Goal: Task Accomplishment & Management: Use online tool/utility

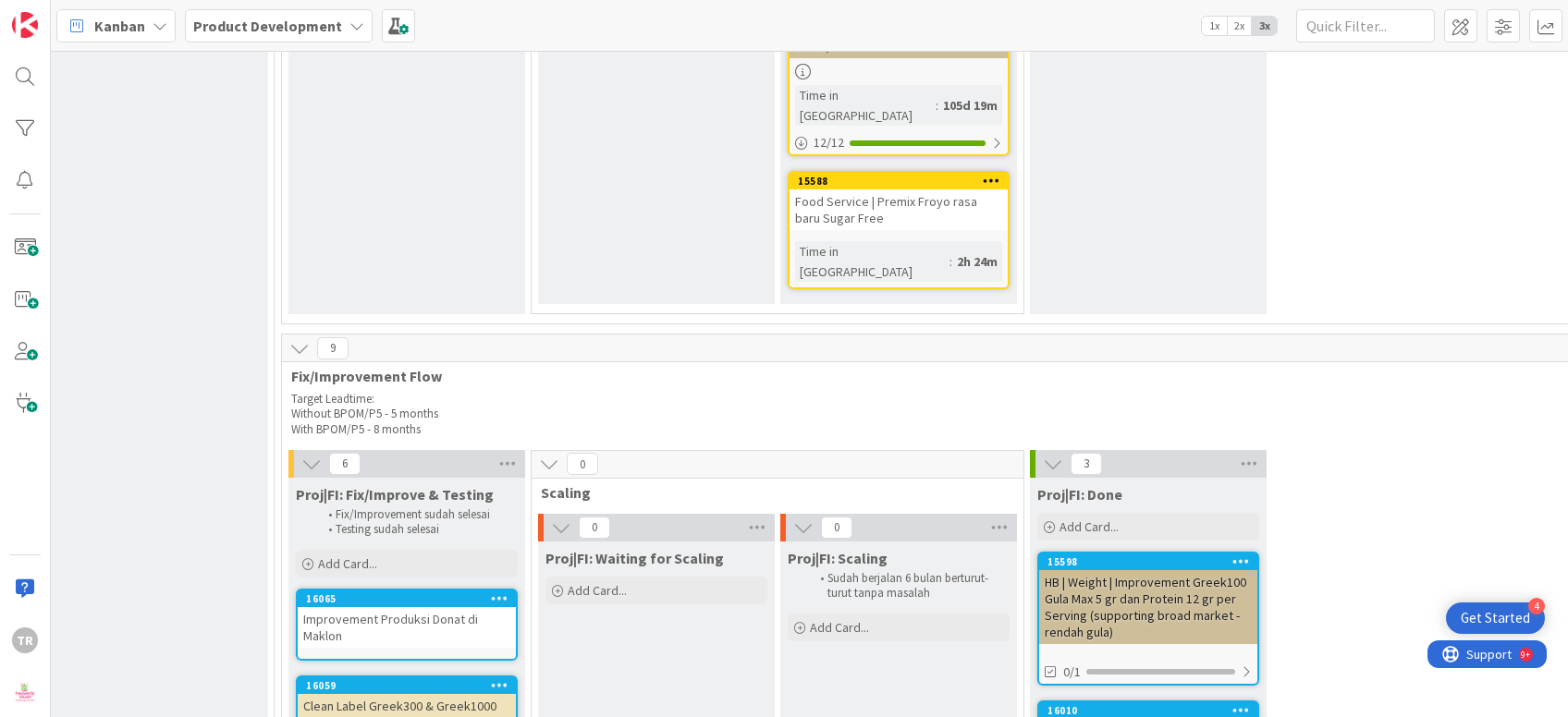
scroll to position [2590, 357]
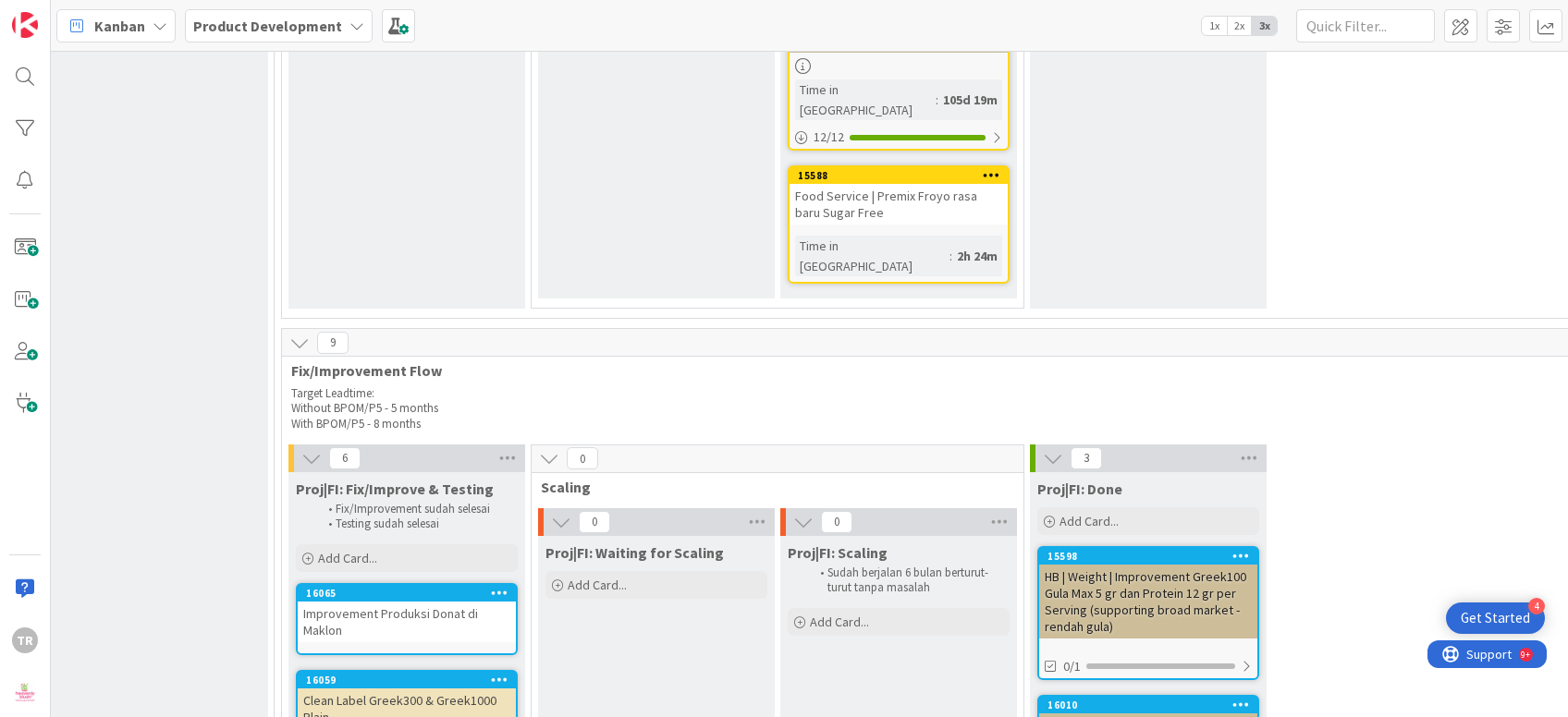
click at [401, 601] on div "Improvement Produksi Donat di Maklon" at bounding box center [406, 622] width 218 height 41
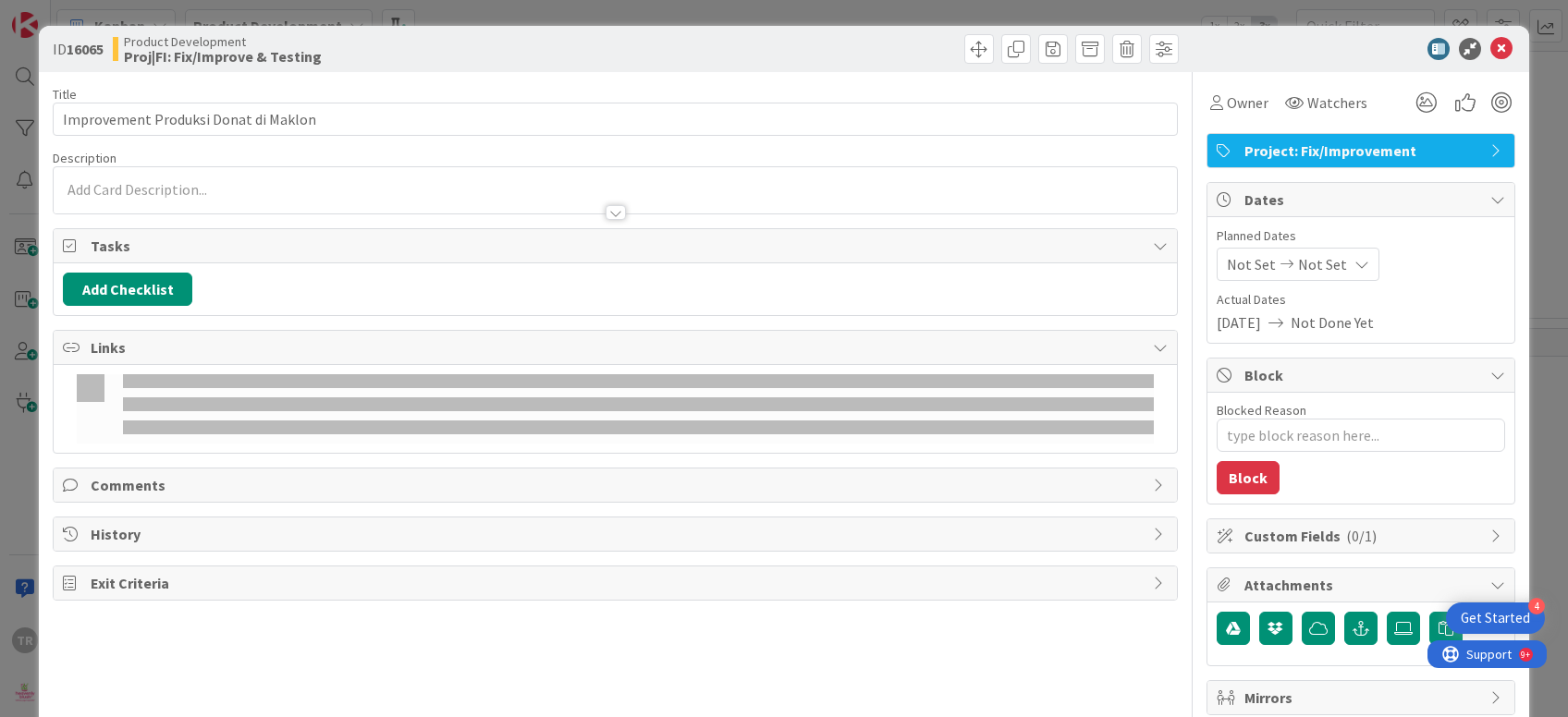
type textarea "x"
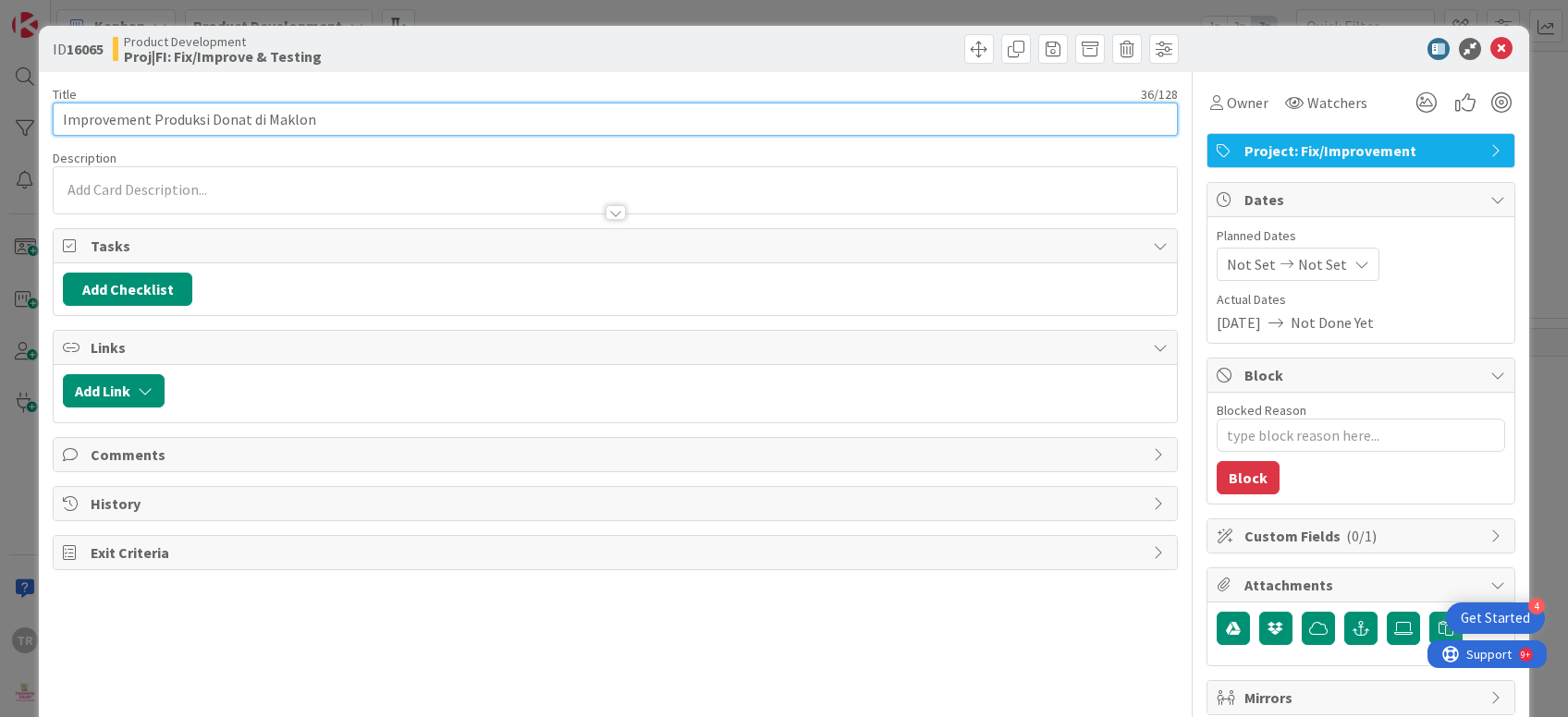
click at [241, 114] on input "Improvement Produksi Donat di Maklon" at bounding box center [614, 120] width 1124 height 33
click at [247, 121] on input "Improvement Produksi Donat di Maklon" at bounding box center [614, 120] width 1124 height 33
type input "Improvement Produksi Donat50 di Maklon"
type textarea "x"
click at [248, 136] on input "Improvement Produksi Donat50 di Maklon" at bounding box center [614, 120] width 1124 height 33
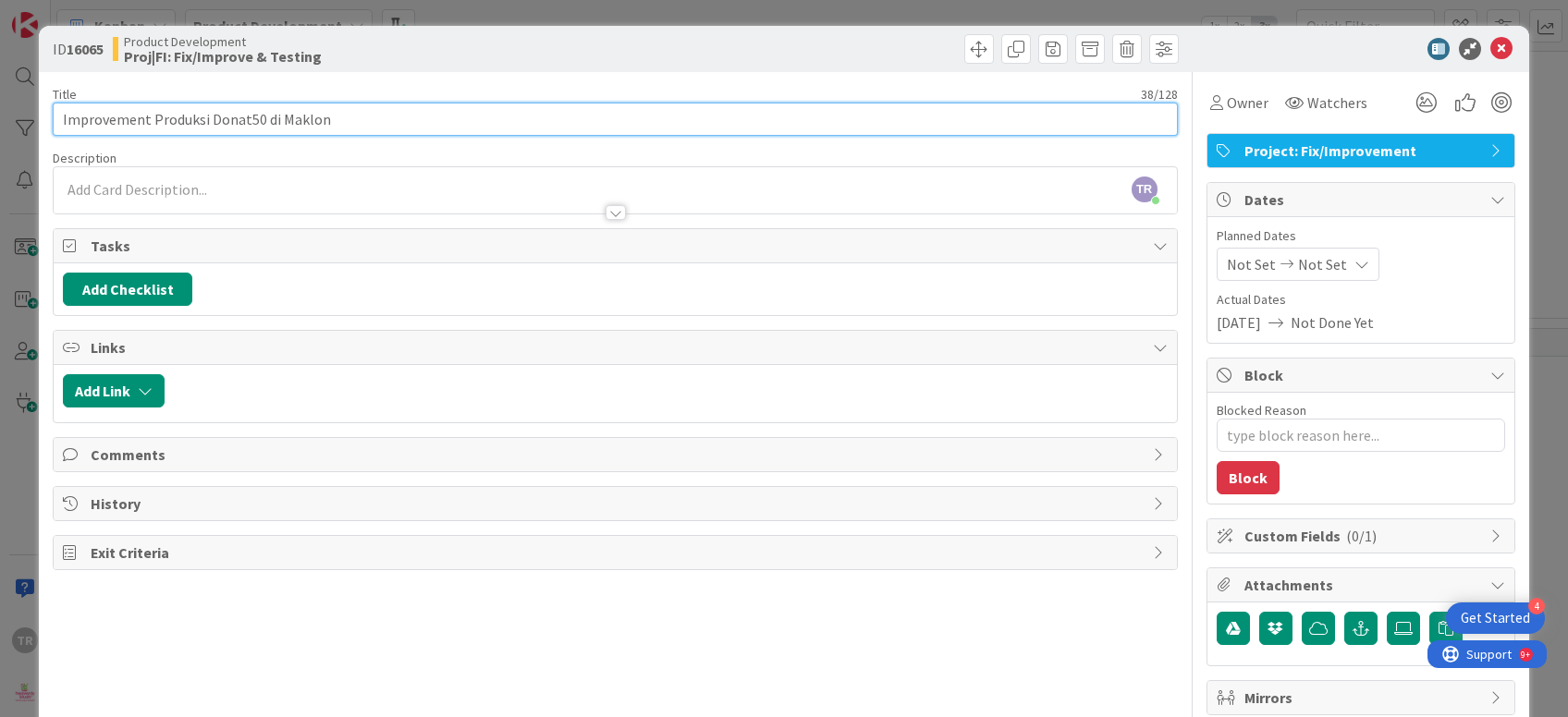
drag, startPoint x: 425, startPoint y: 132, endPoint x: 0, endPoint y: 103, distance: 426.0
click at [53, 103] on input "Improvement Produksi Donat50 di Maklon" at bounding box center [614, 120] width 1124 height 33
type input "Improvement Produksi Donat50 di Maklon"
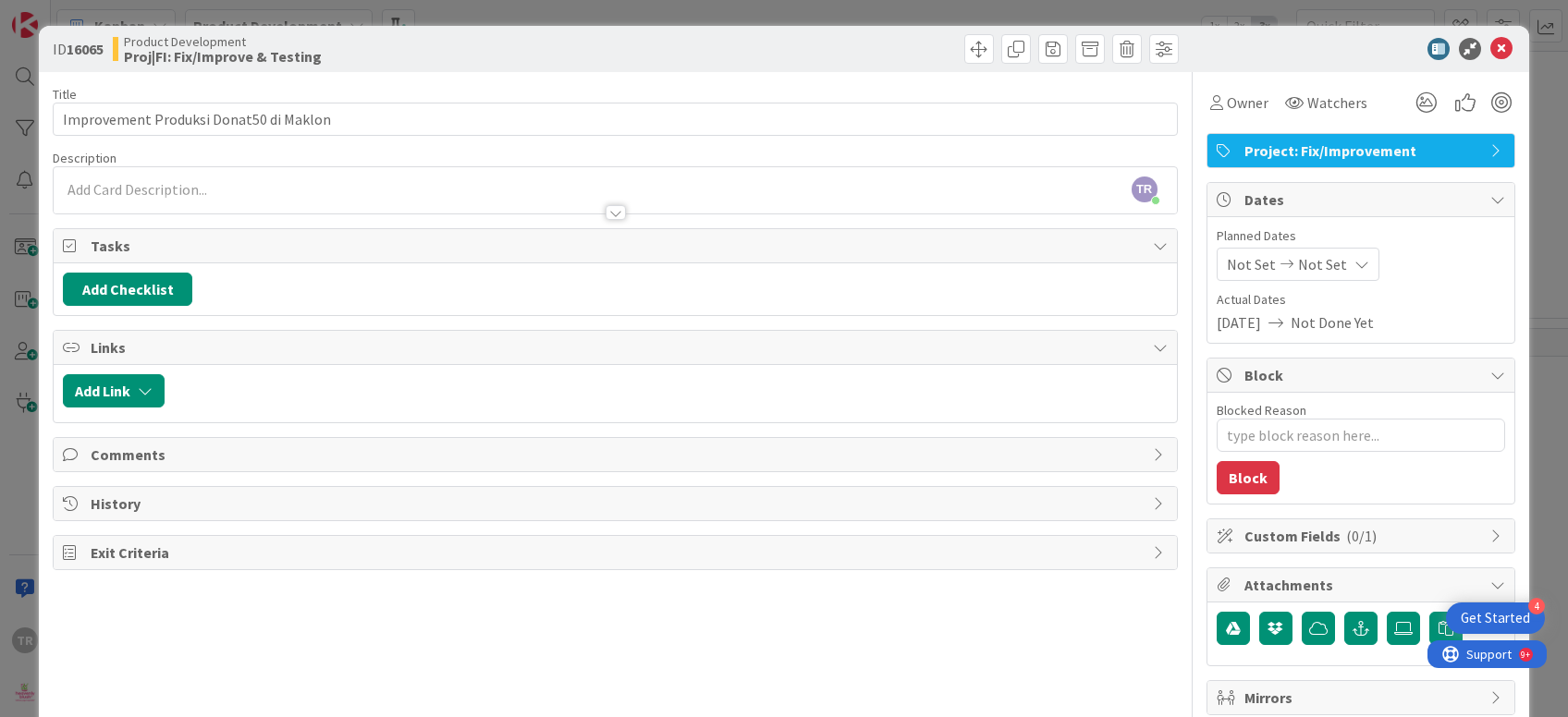
click at [0, 174] on div "ID 16065 Product Development Proj|FI: Fix/Improve & Testing Title 38 / 128 Impr…" at bounding box center [784, 358] width 1568 height 717
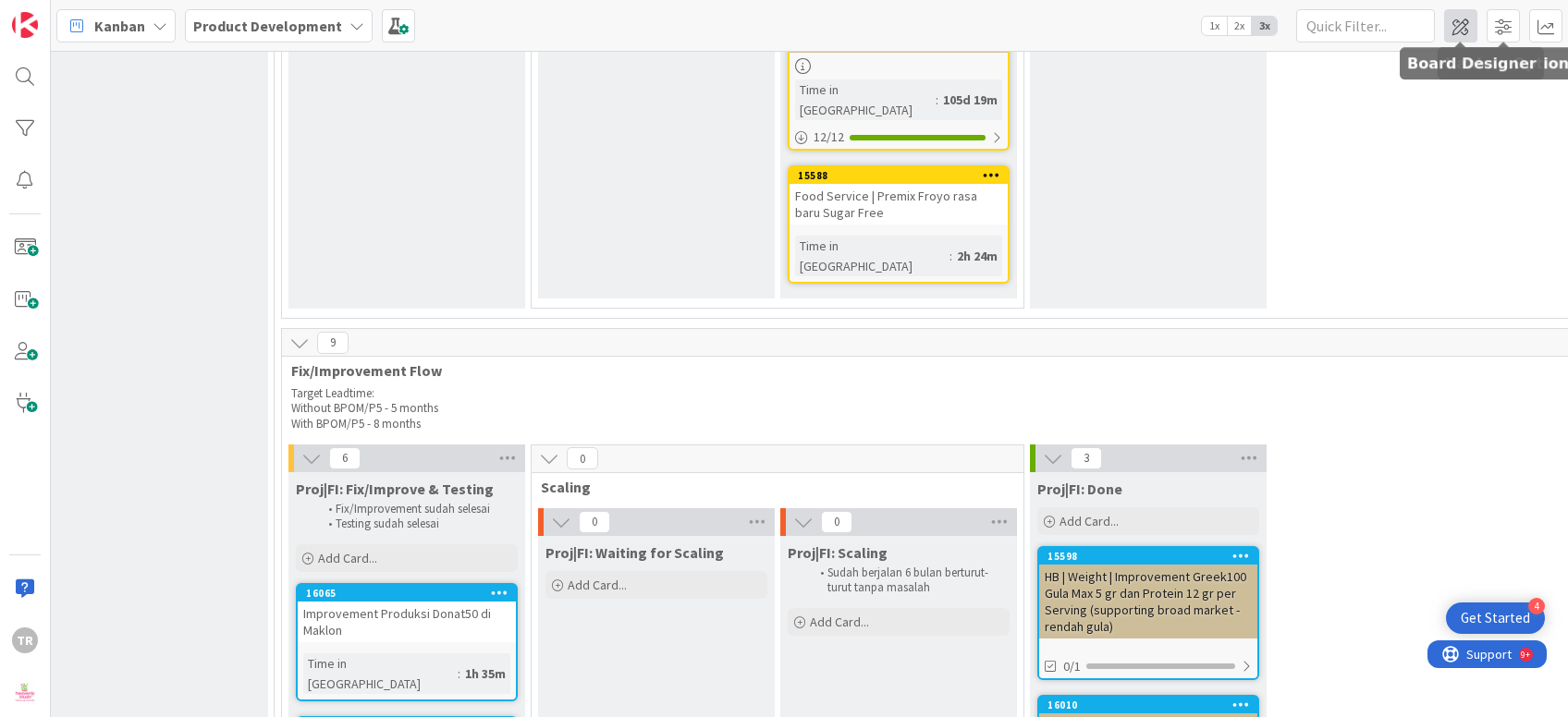
click at [1459, 26] on span at bounding box center [1461, 26] width 33 height 33
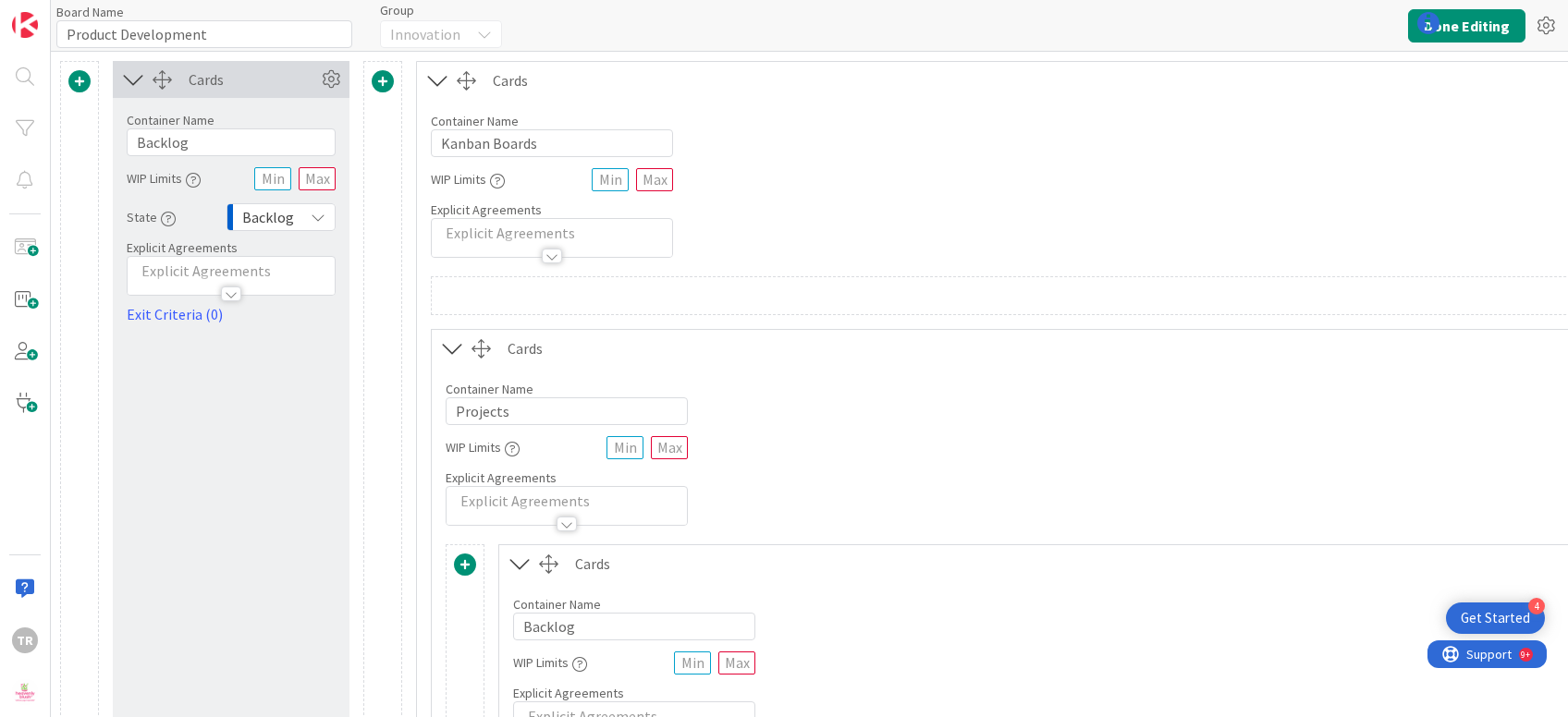
type input "Product Development"
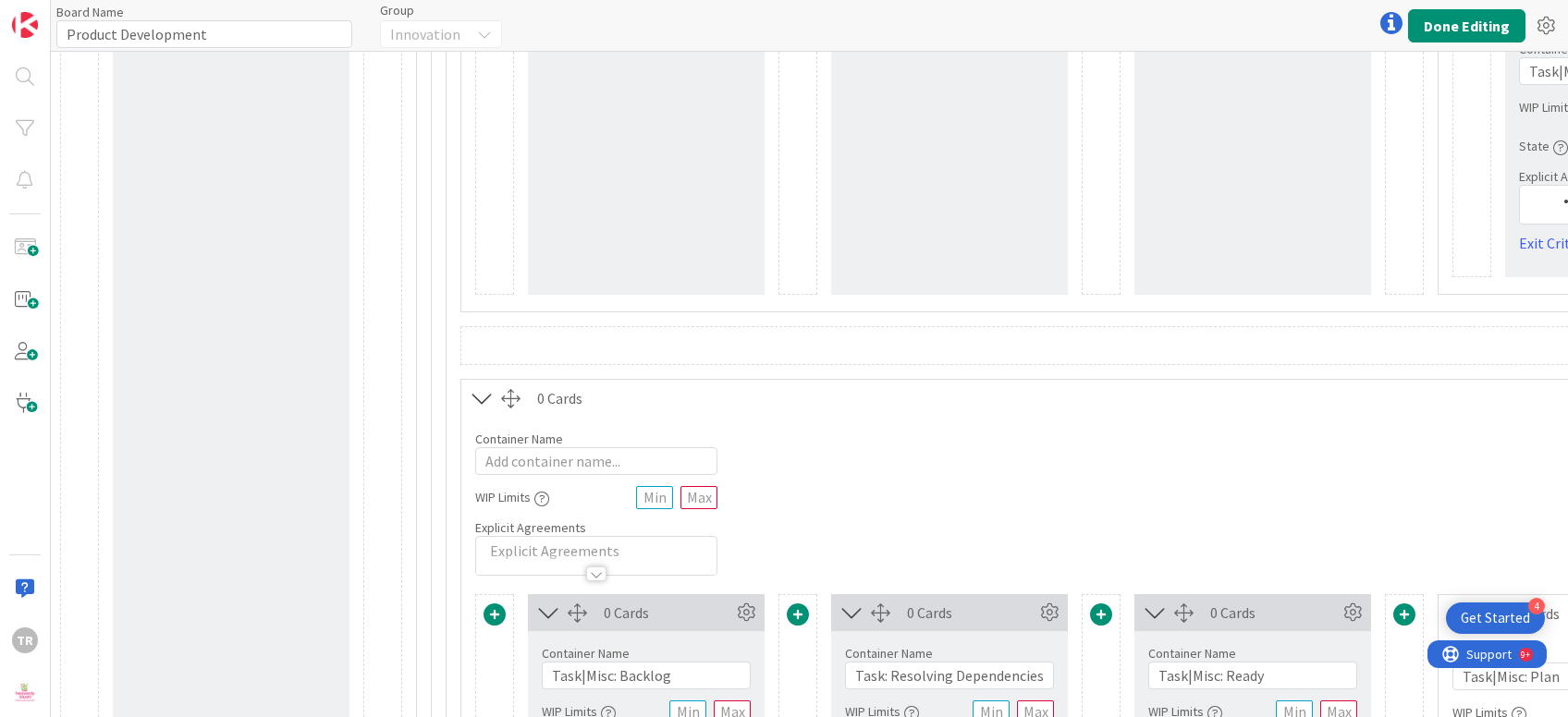
scroll to position [30057, 0]
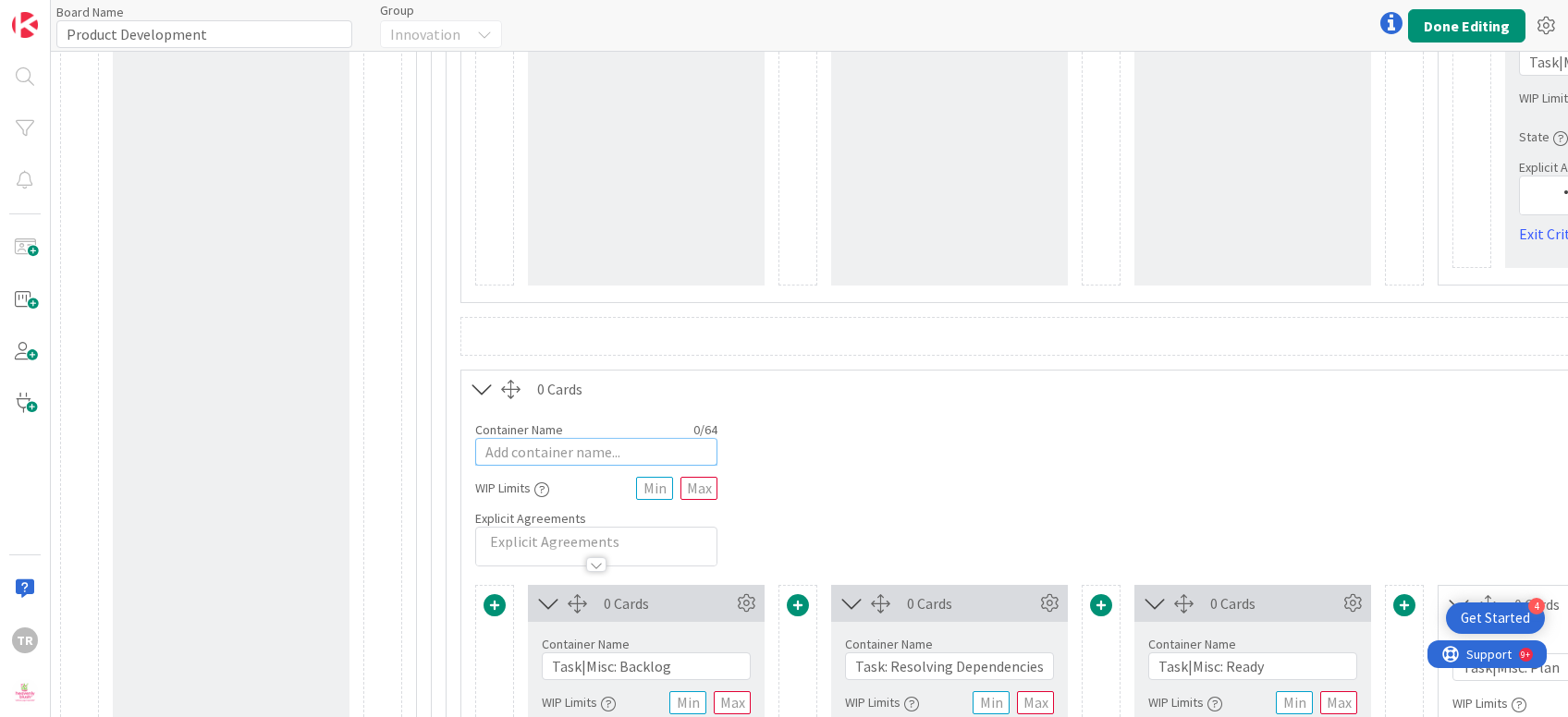
click at [522, 438] on input "text" at bounding box center [596, 452] width 242 height 28
paste input "16065 Improvement Produksi Donat50 di Maklon"
type input "16065 Improvement Produksi Donat50 di Maklon"
click at [536, 438] on input "16065 Improvement Produksi Donat50 di Maklon" at bounding box center [596, 452] width 242 height 28
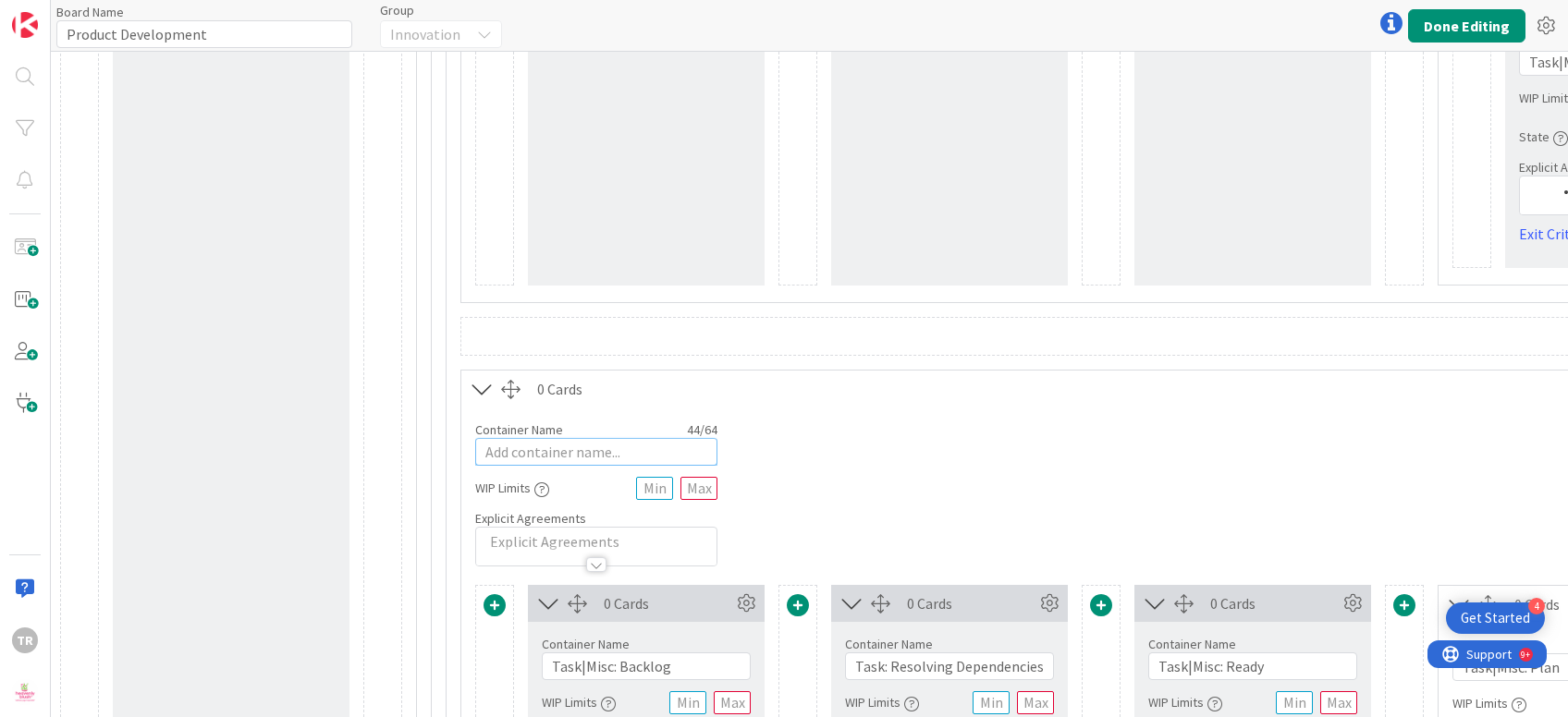
scroll to position [0, 0]
paste input "16065 Improvement Produksi Donat50 di Maklon"
type input "16065 Improvement Produksi Donat50 di Maklon"
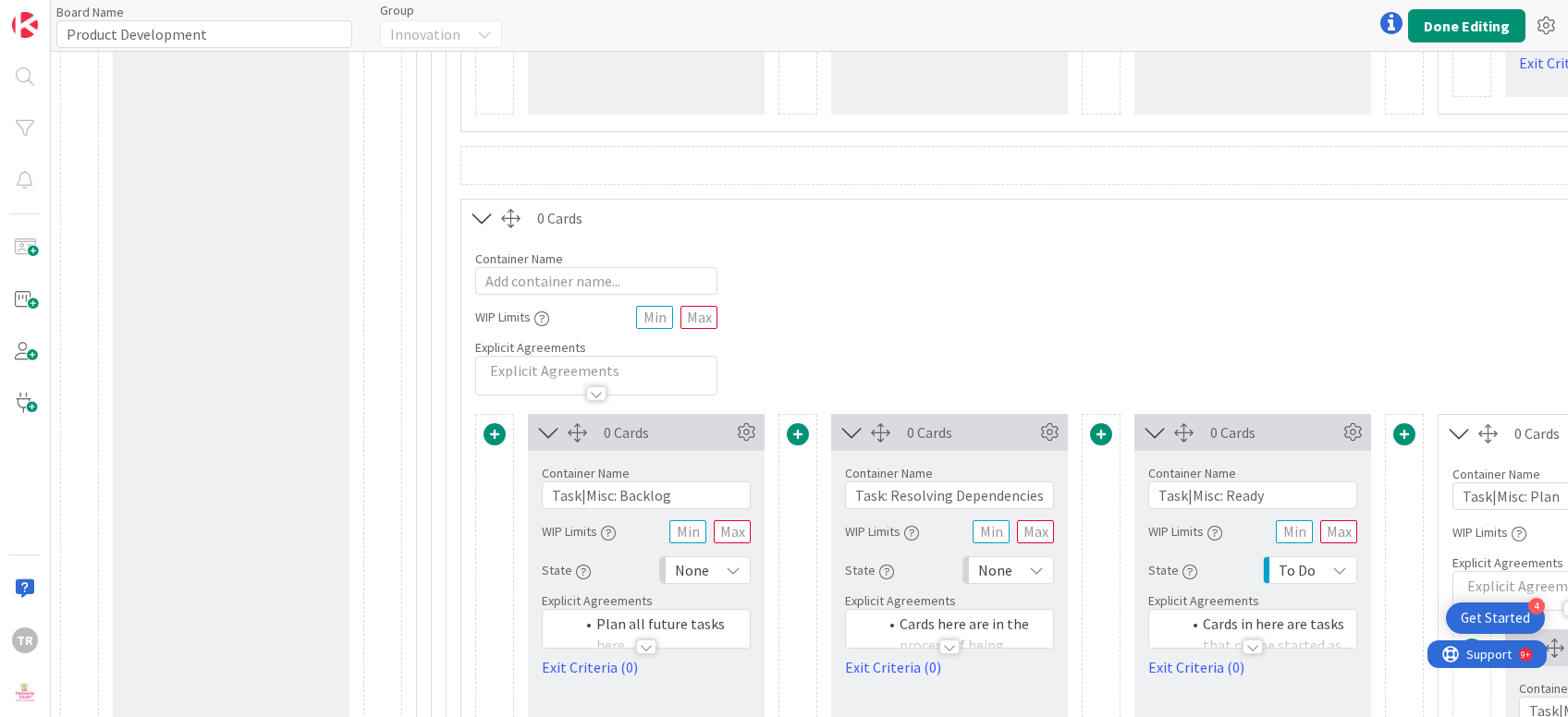
scroll to position [30958, 0]
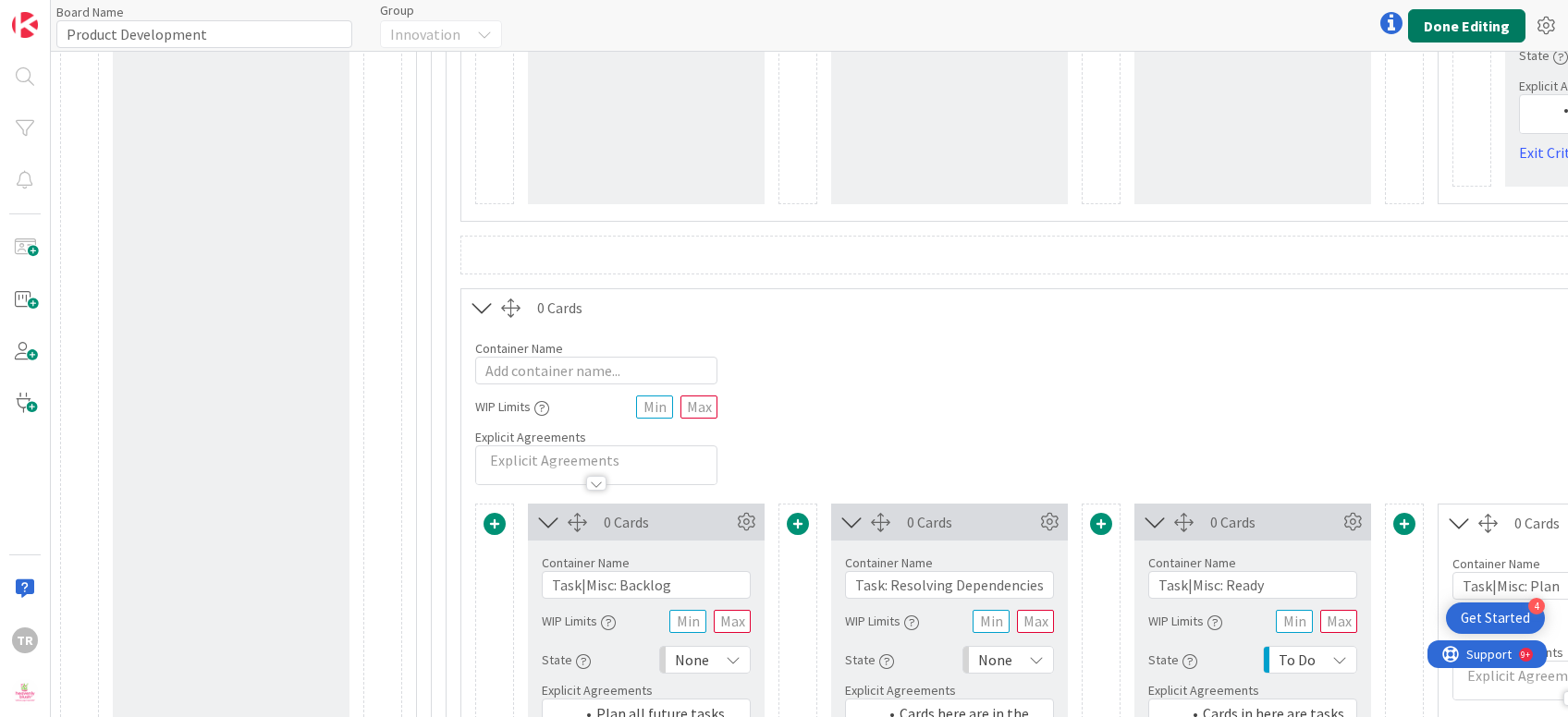
click at [1448, 31] on button "Done Editing" at bounding box center [1466, 26] width 118 height 33
